Goal: Find specific page/section: Find specific page/section

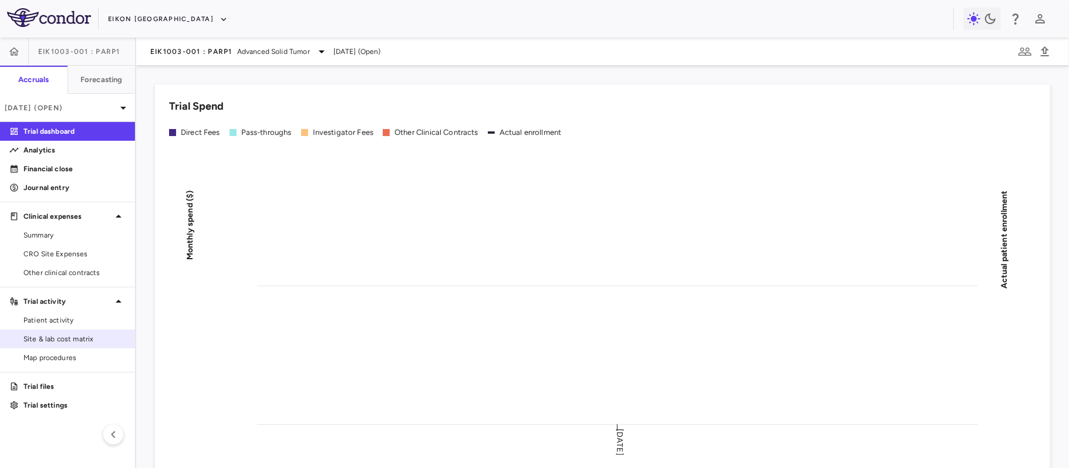
click at [55, 338] on span "Site & lab cost matrix" at bounding box center [74, 339] width 102 height 11
